Goal: Find specific page/section: Find specific page/section

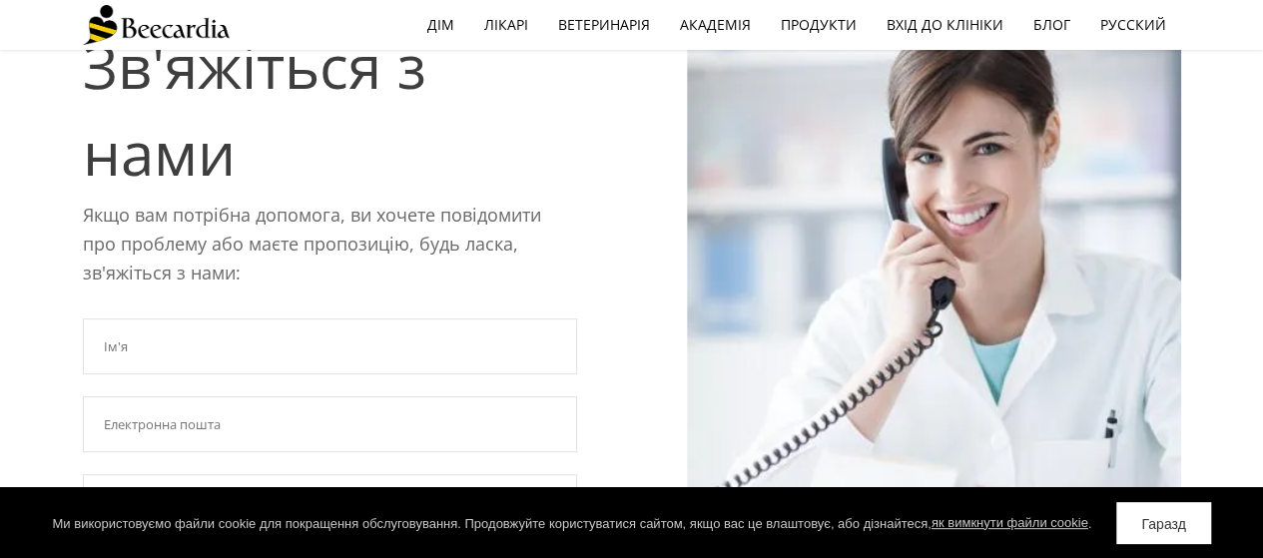
scroll to position [74, 0]
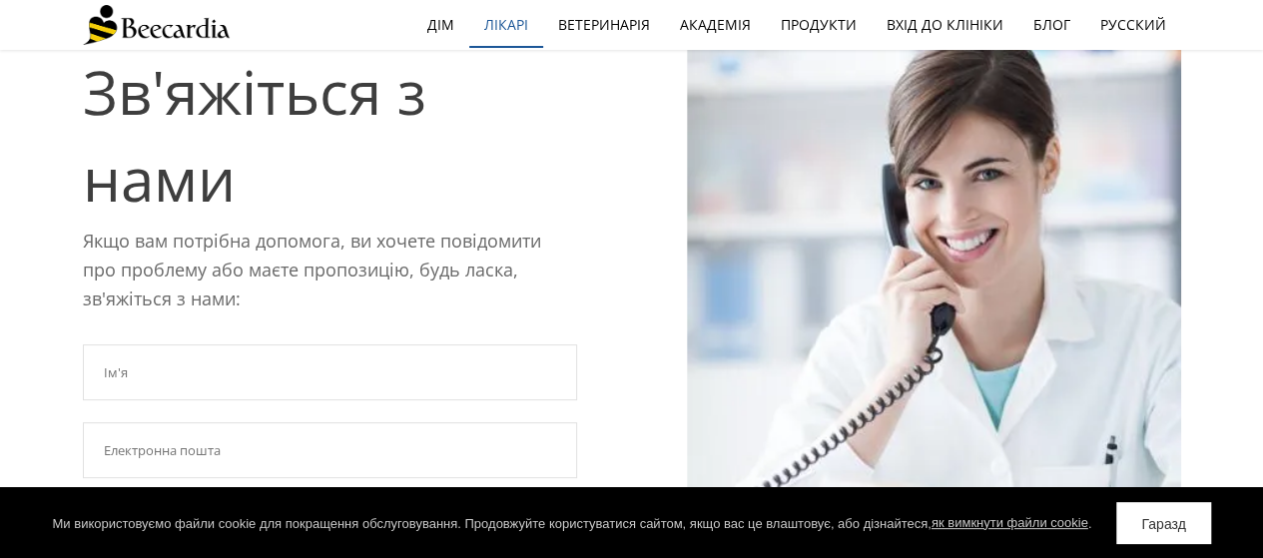
click at [508, 18] on font "Лікарі" at bounding box center [506, 24] width 44 height 19
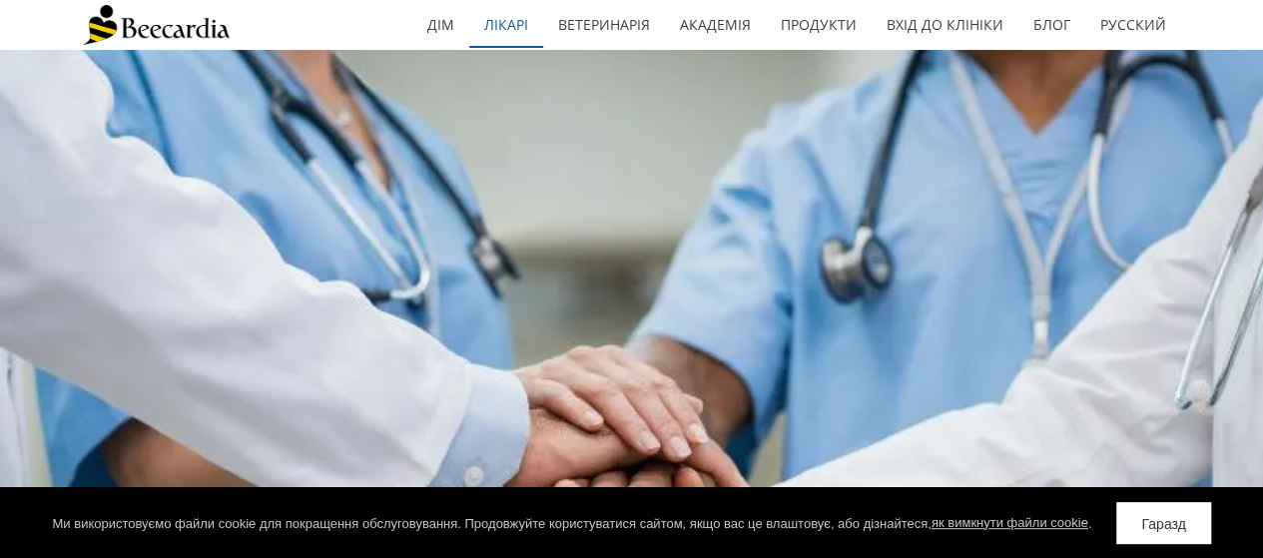
click at [516, 20] on font "Лікарі" at bounding box center [506, 24] width 44 height 19
